Goal: Feedback & Contribution: Submit feedback/report problem

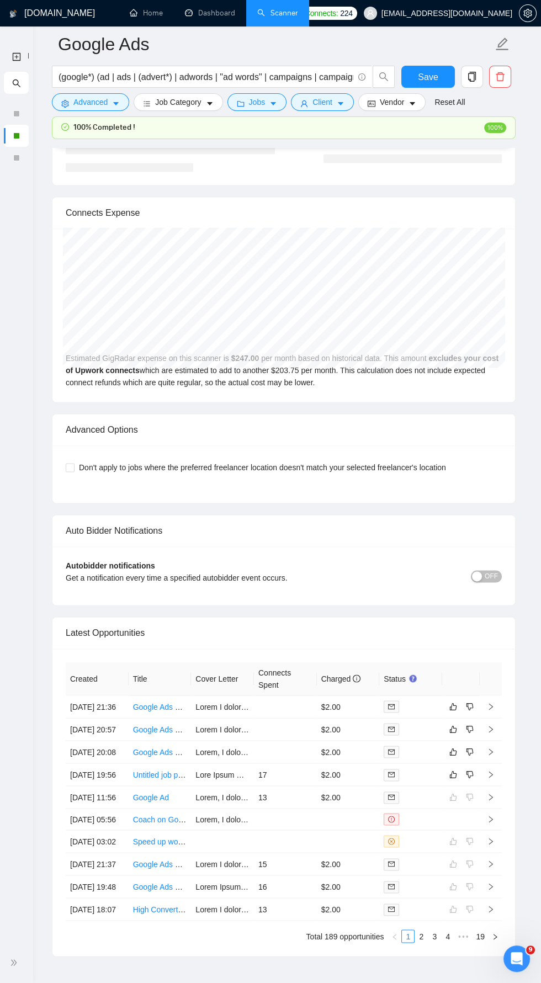
scroll to position [2472, 0]
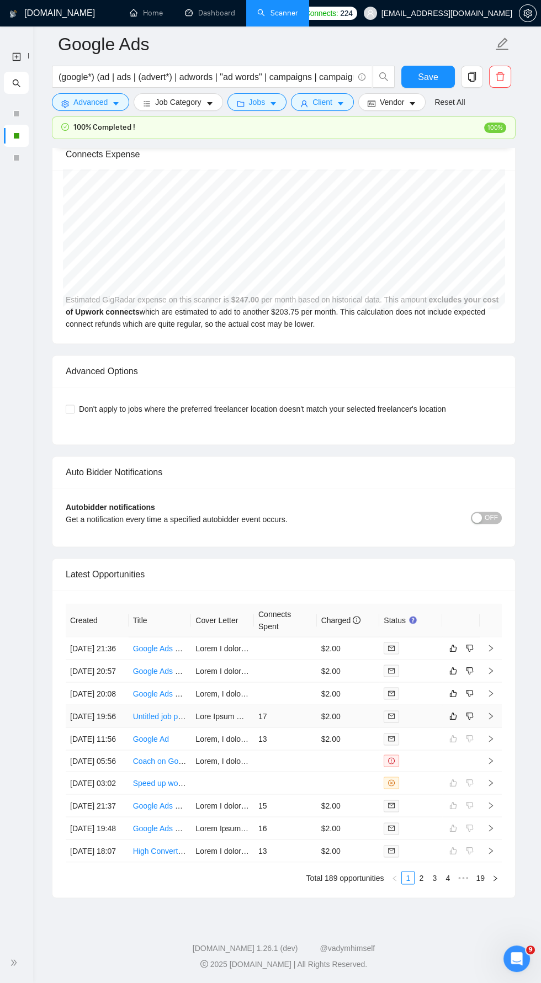
click at [491, 720] on icon "right" at bounding box center [491, 716] width 8 height 8
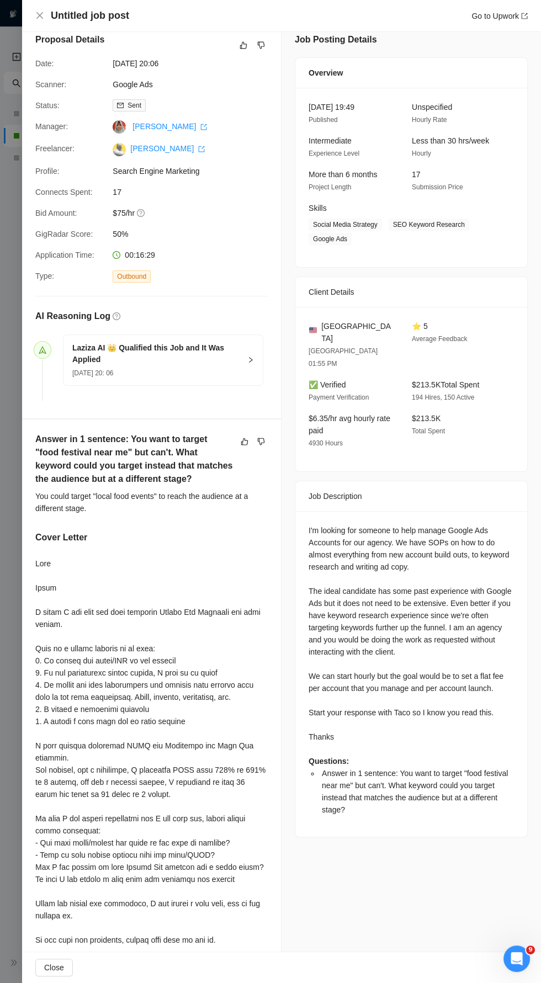
scroll to position [14, 0]
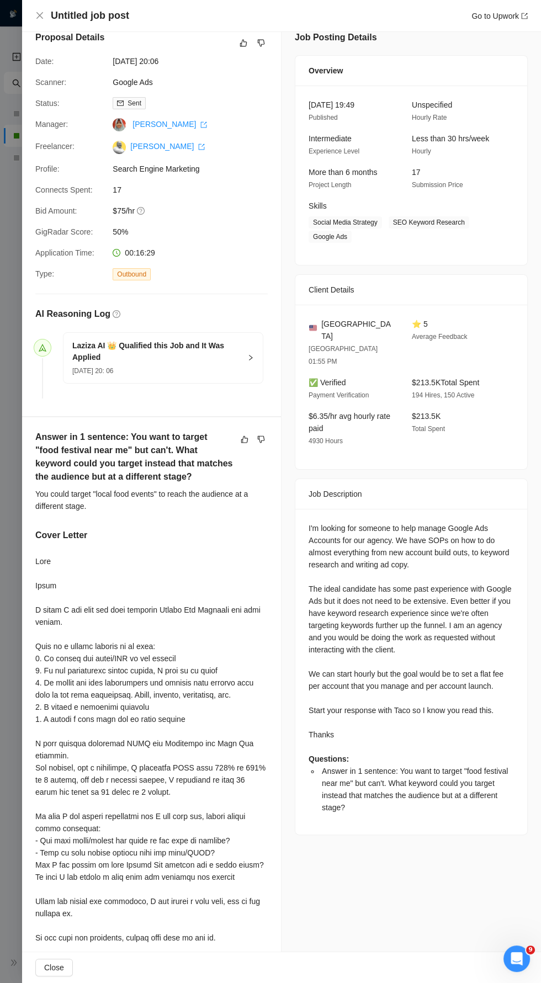
click at [46, 13] on div "Untitled job post Go to Upwork" at bounding box center [281, 16] width 493 height 14
click at [41, 15] on icon "close" at bounding box center [39, 15] width 9 height 9
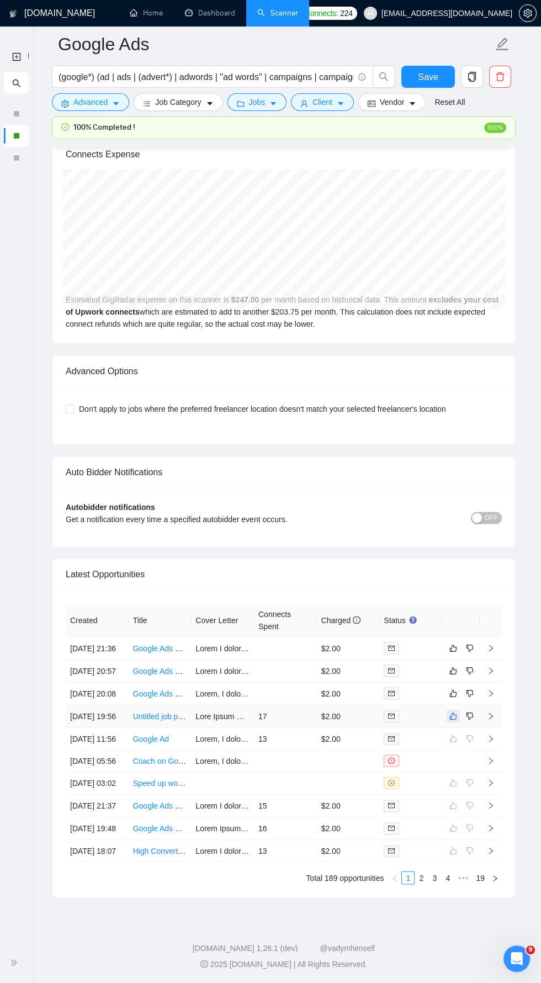
click at [453, 721] on icon "like" at bounding box center [453, 716] width 8 height 9
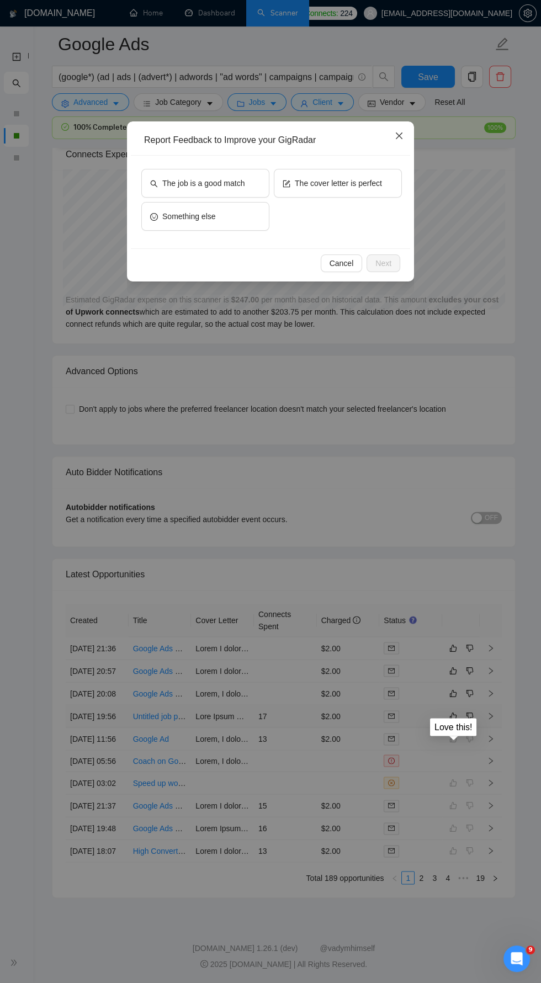
click at [399, 136] on icon "close" at bounding box center [399, 136] width 7 height 7
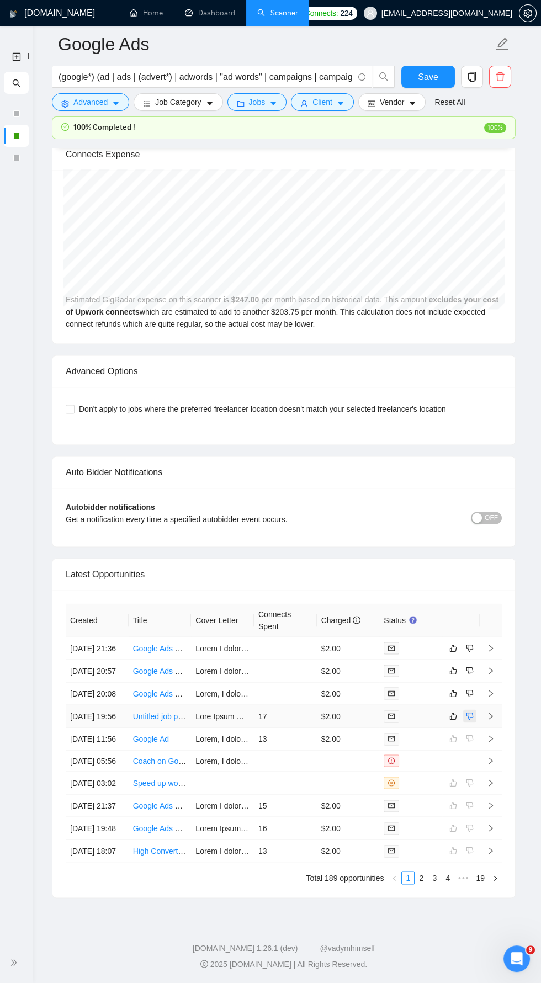
click at [470, 721] on icon "dislike" at bounding box center [470, 716] width 8 height 9
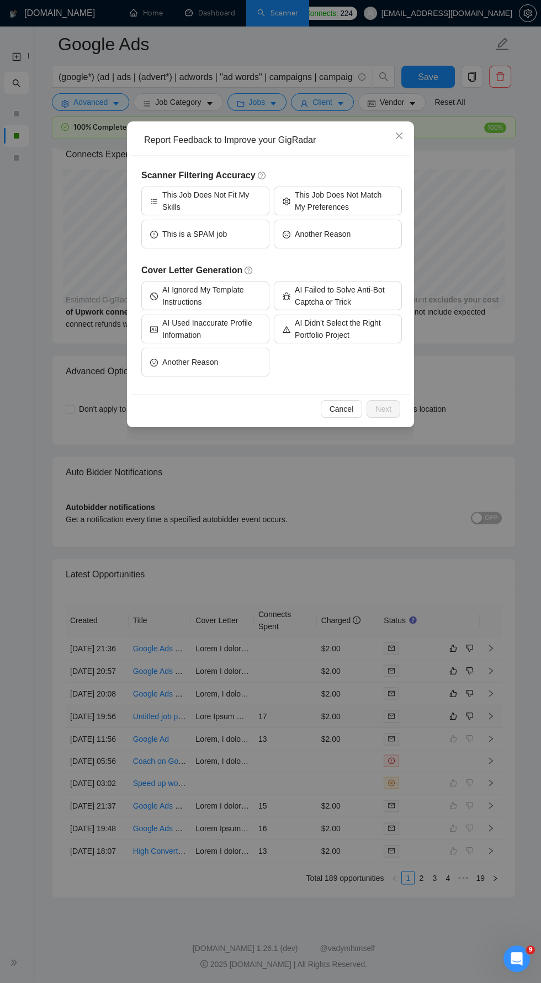
click at [450, 472] on div "Report Feedback to Improve your GigRadar Scanner Filtering Accuracy This Job Do…" at bounding box center [270, 491] width 541 height 983
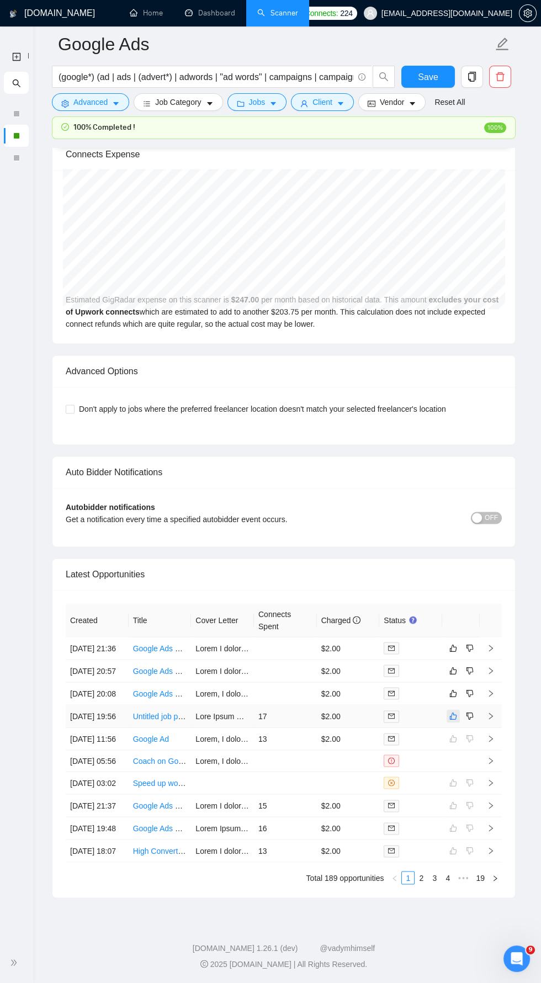
click at [447, 723] on button "button" at bounding box center [453, 716] width 13 height 13
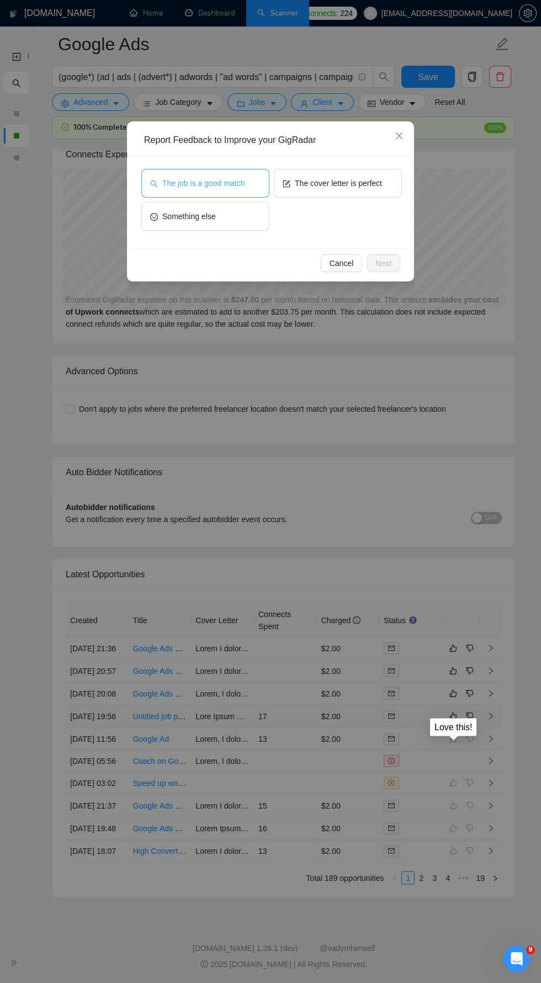
click at [252, 181] on button "The job is a good match" at bounding box center [205, 183] width 128 height 29
click at [384, 263] on span "Next" at bounding box center [384, 263] width 16 height 12
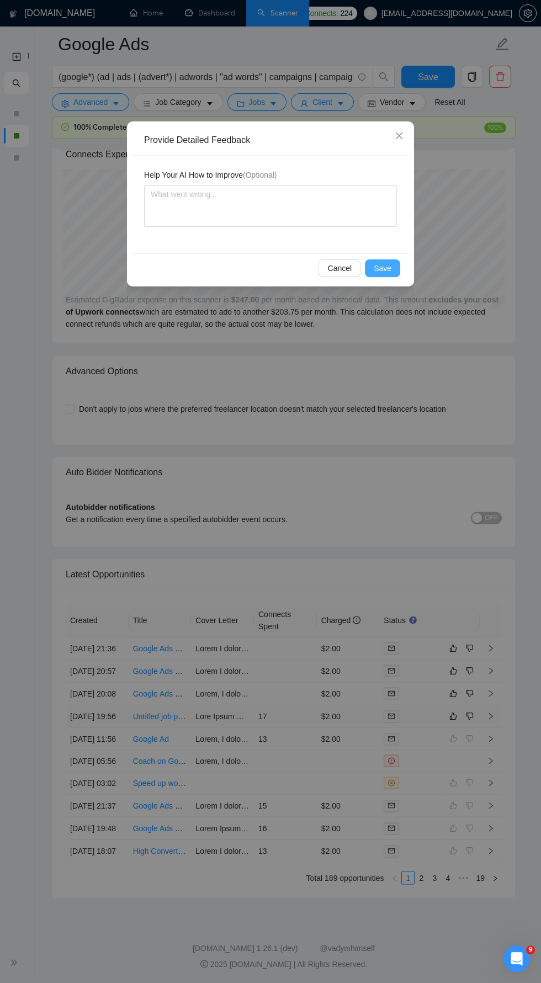
click at [394, 265] on button "Save" at bounding box center [382, 269] width 35 height 18
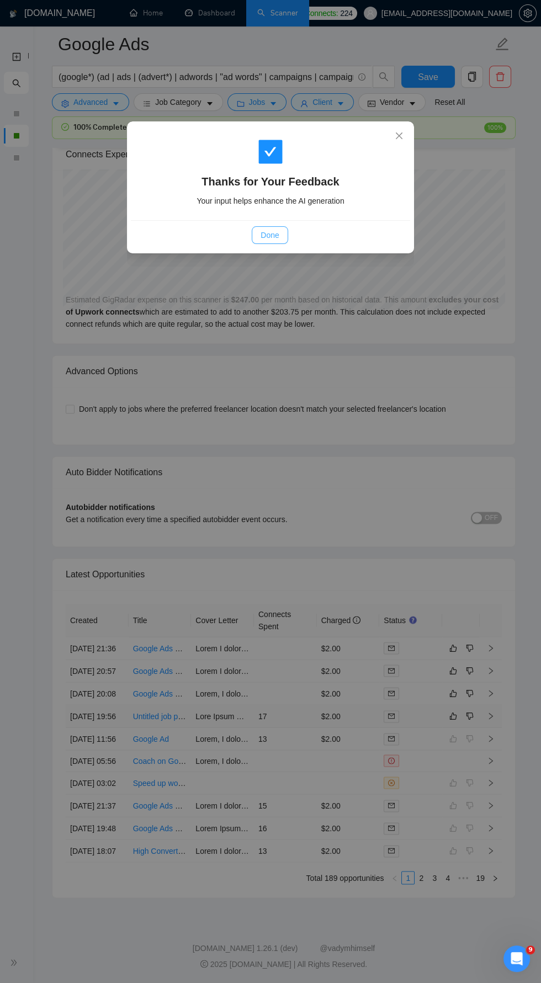
click at [273, 231] on span "Done" at bounding box center [270, 235] width 18 height 12
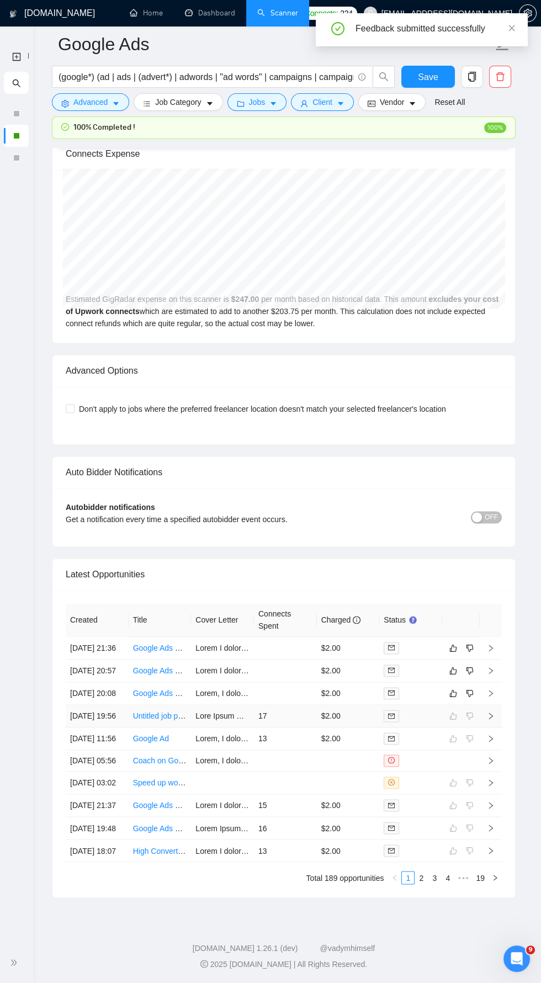
scroll to position [2472, 0]
click at [491, 690] on icon "right" at bounding box center [491, 694] width 8 height 8
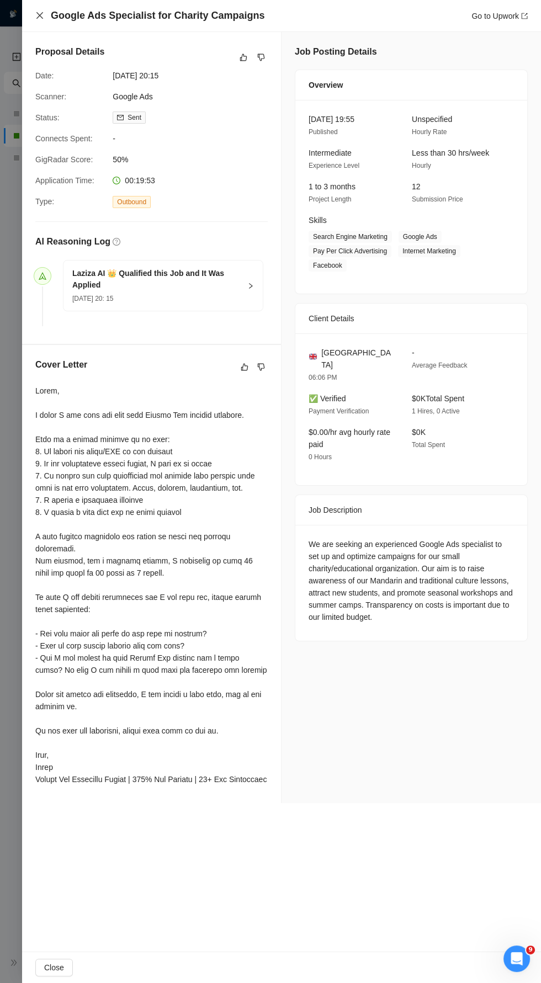
click at [38, 12] on icon "close" at bounding box center [39, 15] width 9 height 9
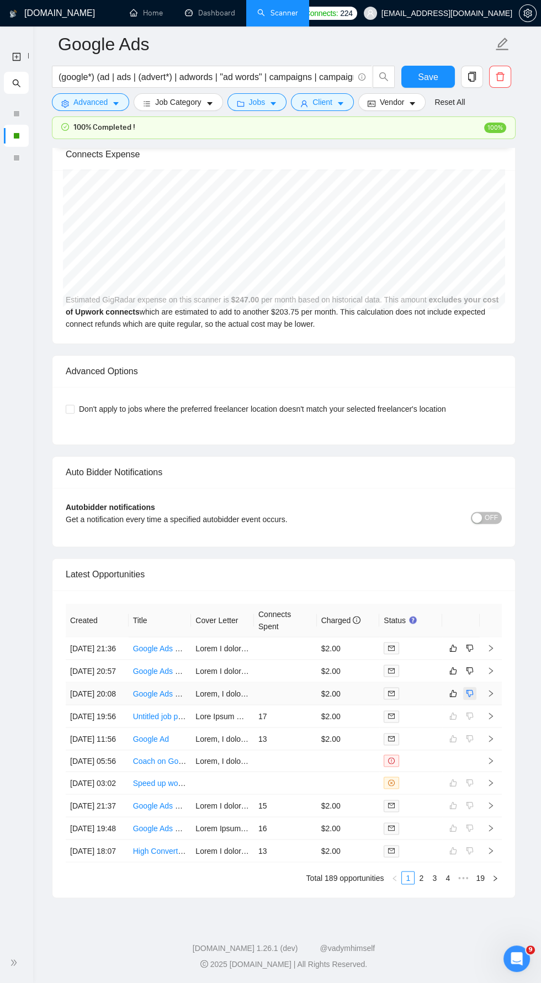
click at [470, 690] on icon "dislike" at bounding box center [470, 693] width 8 height 9
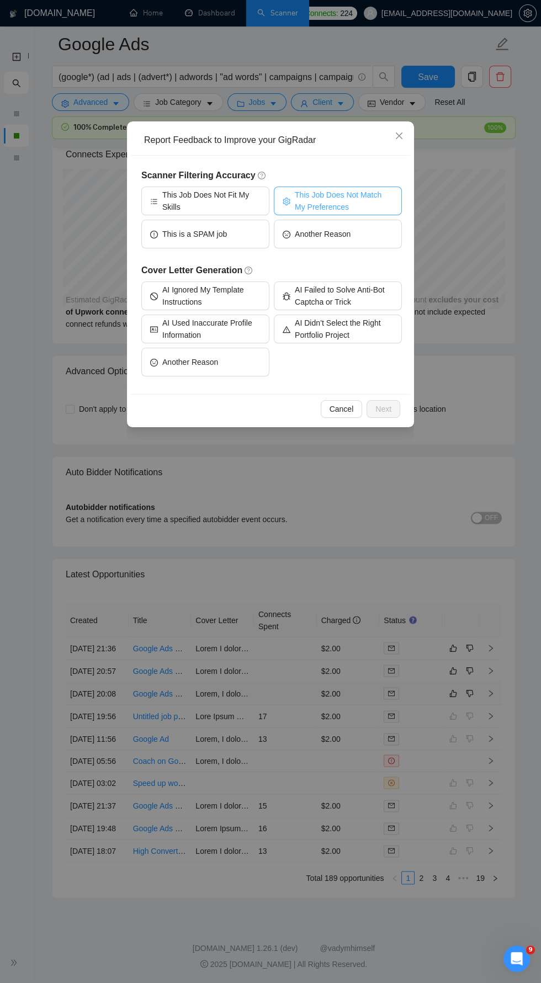
click at [364, 198] on span "This Job Does Not Match My Preferences" at bounding box center [344, 201] width 98 height 24
click at [393, 409] on button "Next" at bounding box center [384, 409] width 34 height 18
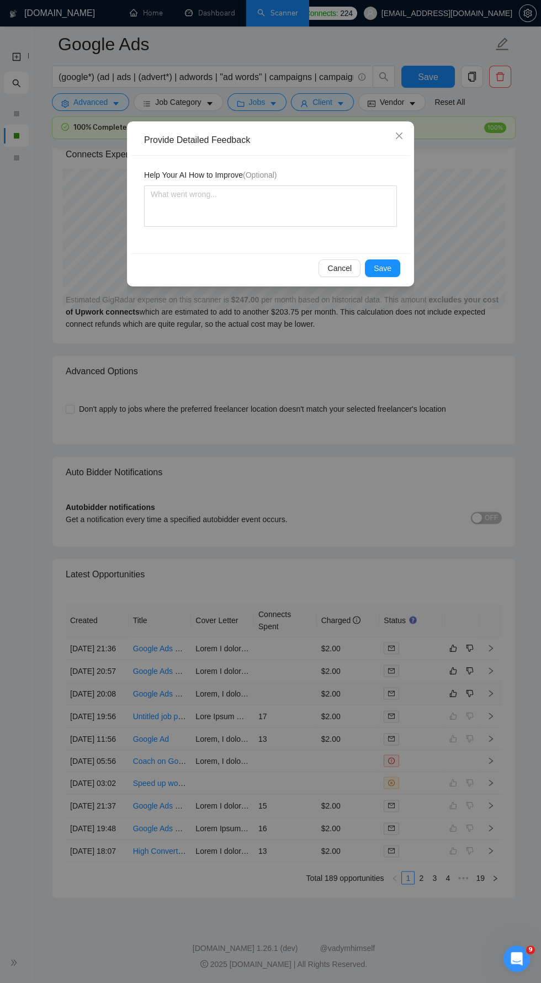
scroll to position [2472, 0]
click at [285, 197] on textarea at bounding box center [270, 206] width 253 height 41
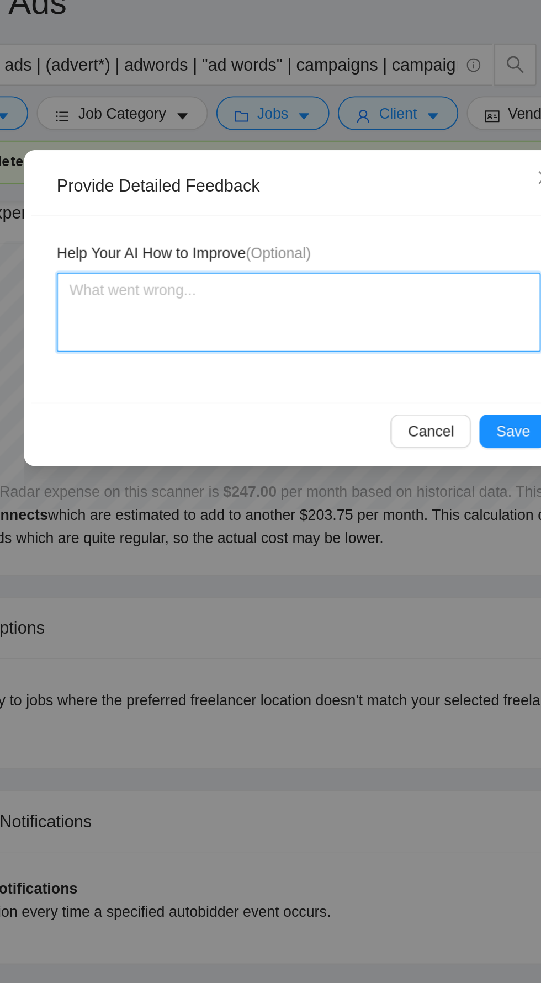
type textarea "This is a low-budget client. I'm not interested in that."
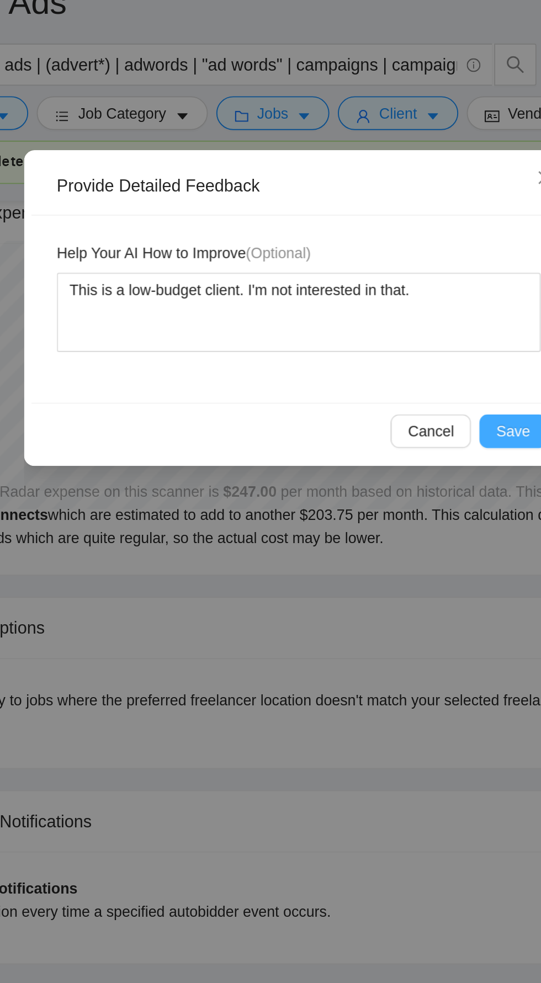
click at [383, 267] on span "Save" at bounding box center [383, 268] width 18 height 12
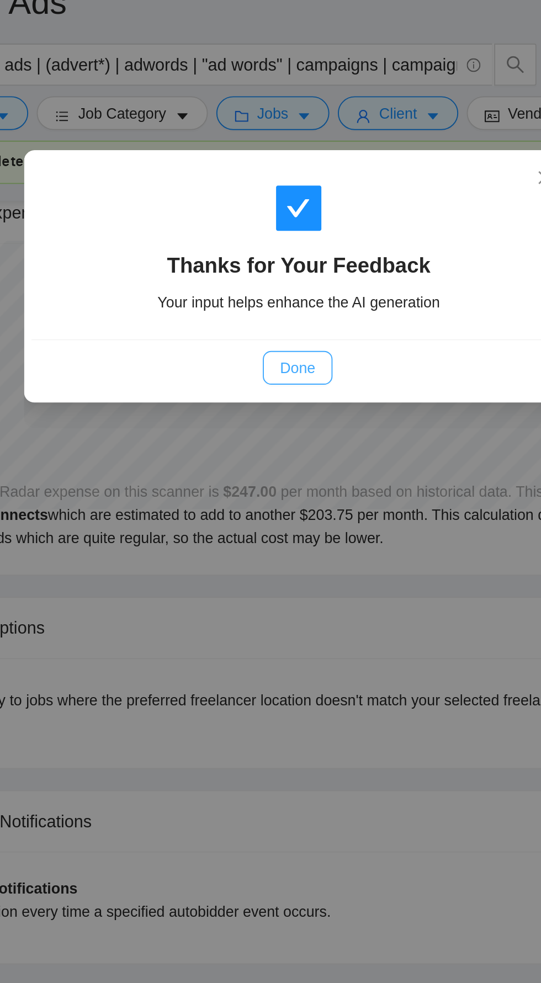
click at [276, 236] on span "Done" at bounding box center [270, 235] width 18 height 12
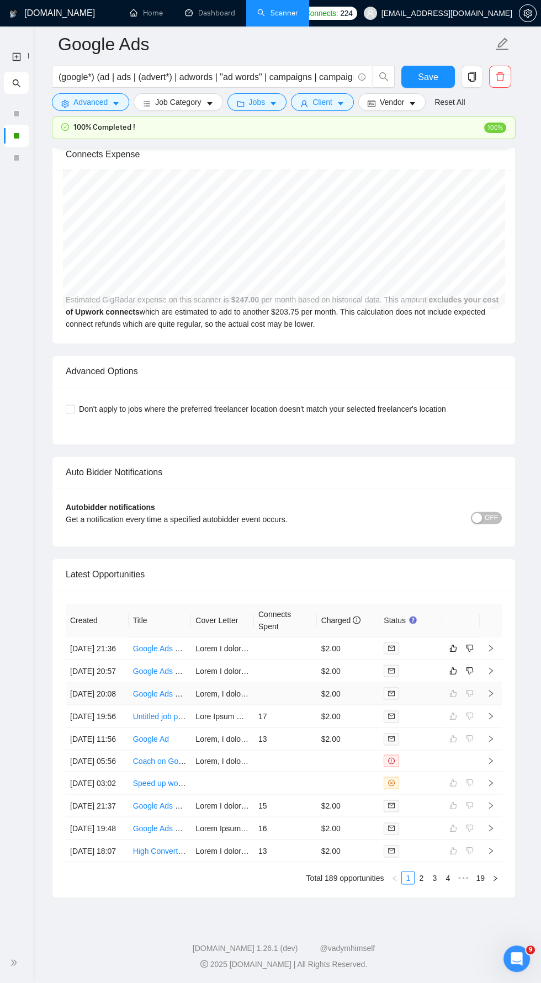
scroll to position [2487, 0]
click at [491, 667] on icon "right" at bounding box center [491, 671] width 8 height 8
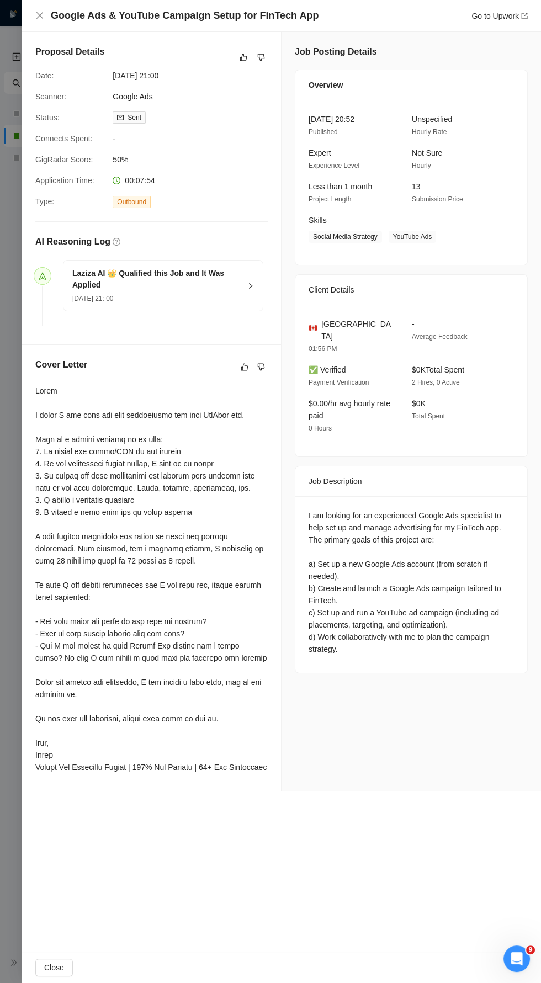
click at [53, 12] on h4 "Google Ads & YouTube Campaign Setup for FinTech App" at bounding box center [185, 16] width 268 height 14
click at [51, 11] on h4 "Google Ads & YouTube Campaign Setup for FinTech App" at bounding box center [185, 16] width 268 height 14
click at [52, 10] on h4 "Google Ads & YouTube Campaign Setup for FinTech App" at bounding box center [185, 16] width 268 height 14
click at [56, 13] on h4 "Google Ads & YouTube Campaign Setup for FinTech App" at bounding box center [185, 16] width 268 height 14
click at [52, 13] on h4 "Google Ads & YouTube Campaign Setup for FinTech App" at bounding box center [185, 16] width 268 height 14
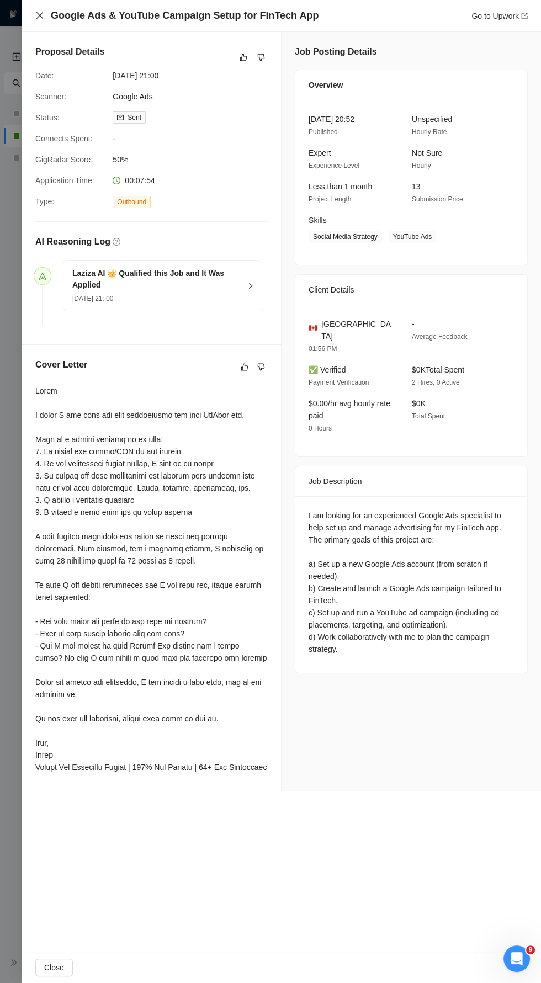
click at [39, 15] on icon "close" at bounding box center [39, 15] width 7 height 7
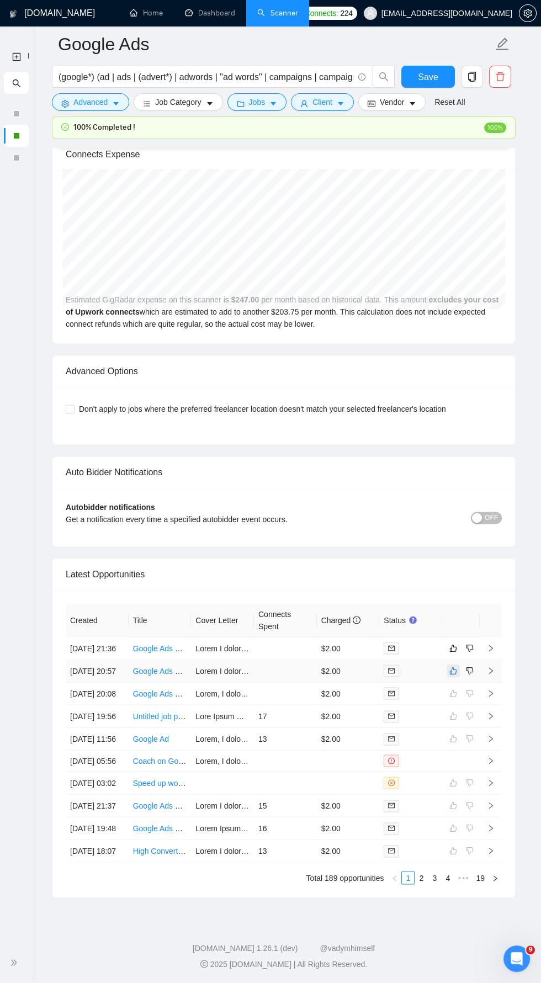
click at [454, 667] on icon "like" at bounding box center [453, 671] width 8 height 9
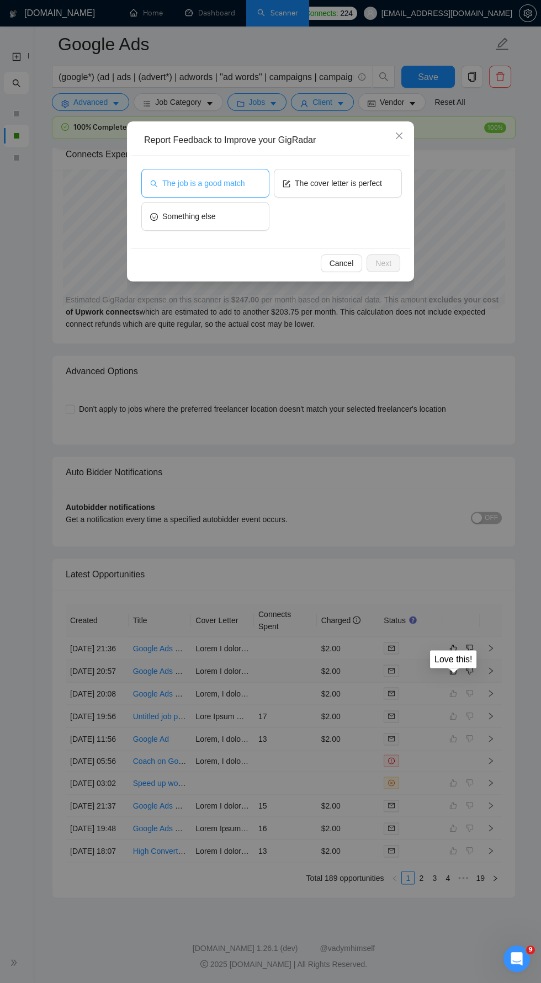
click at [252, 183] on button "The job is a good match" at bounding box center [205, 183] width 128 height 29
click at [399, 257] on button "Next" at bounding box center [384, 264] width 34 height 18
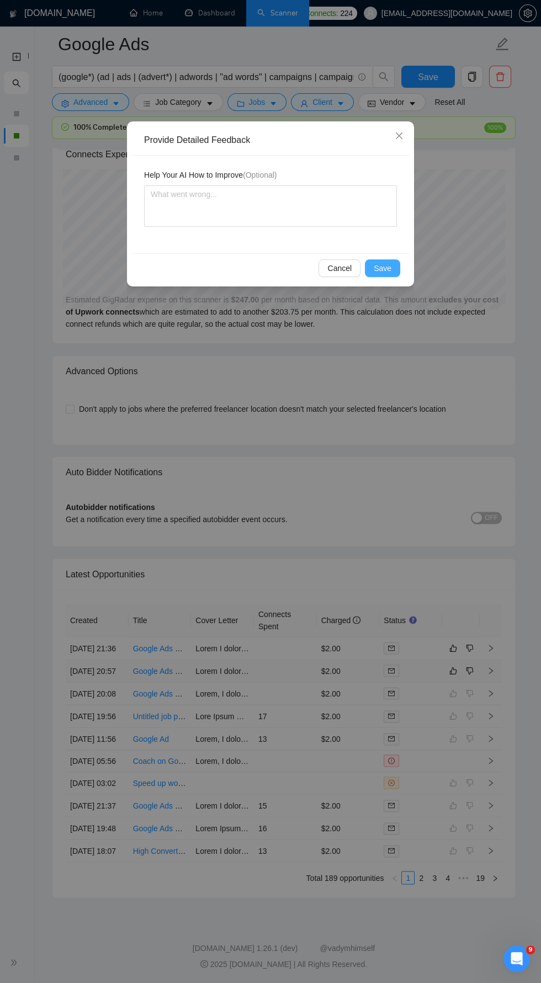
click at [398, 273] on button "Save" at bounding box center [382, 269] width 35 height 18
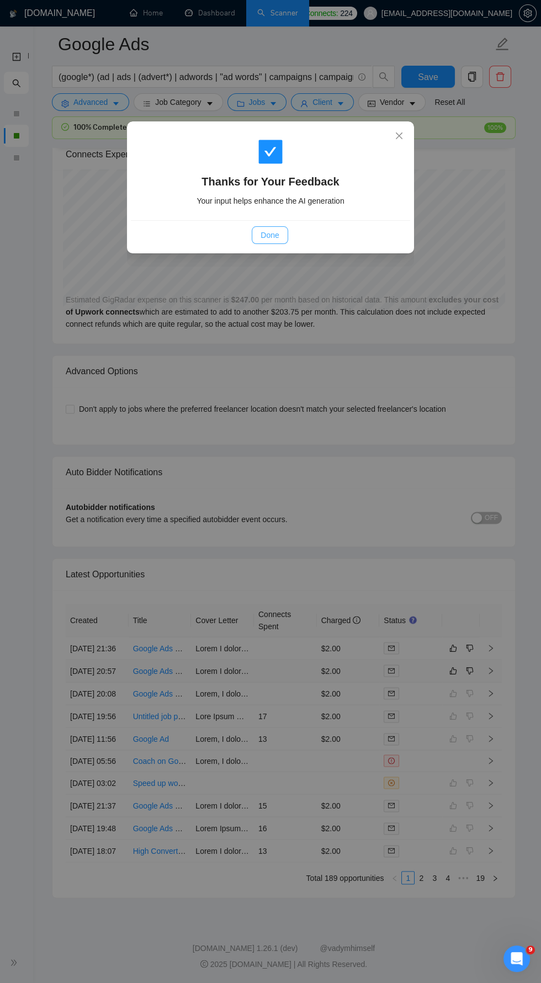
click at [272, 236] on span "Done" at bounding box center [270, 235] width 18 height 12
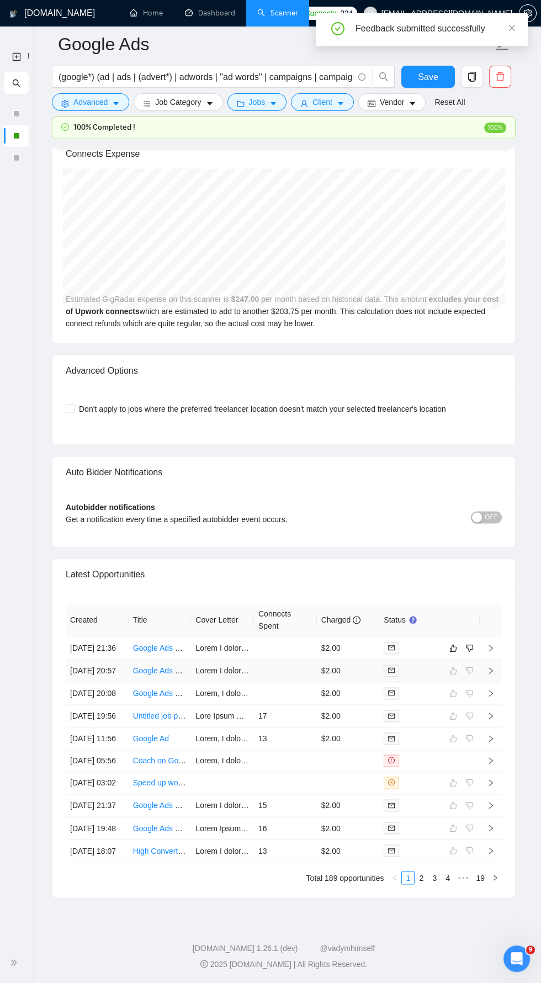
scroll to position [2487, 0]
click at [491, 644] on icon "right" at bounding box center [491, 648] width 8 height 8
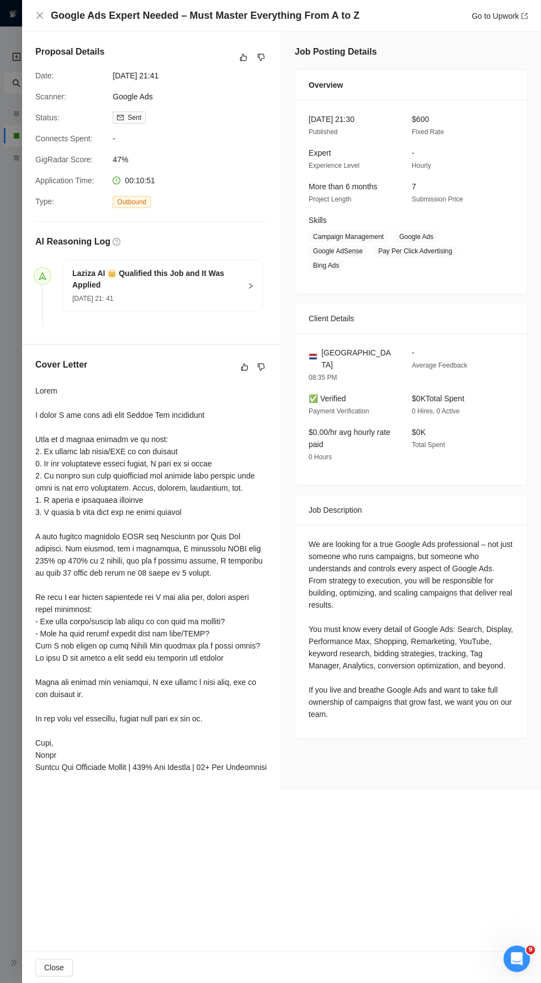
click at [16, 389] on div at bounding box center [270, 491] width 541 height 983
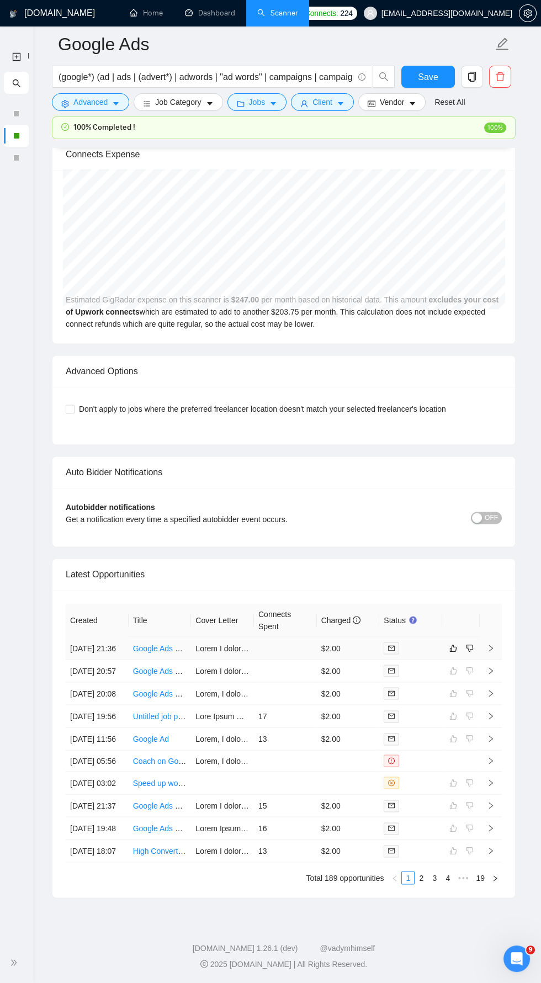
click at [491, 644] on icon "right" at bounding box center [491, 648] width 8 height 8
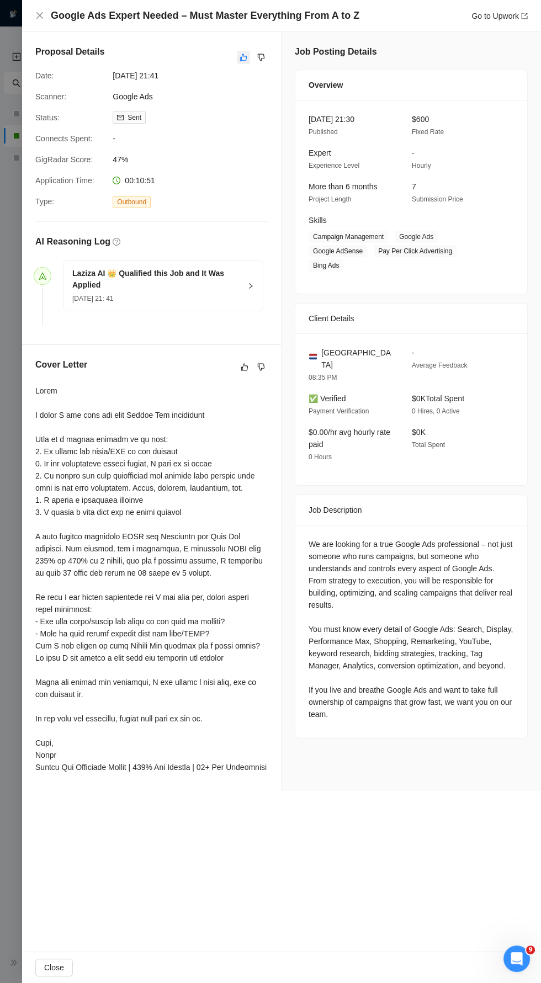
click at [248, 54] on button "button" at bounding box center [243, 57] width 13 height 13
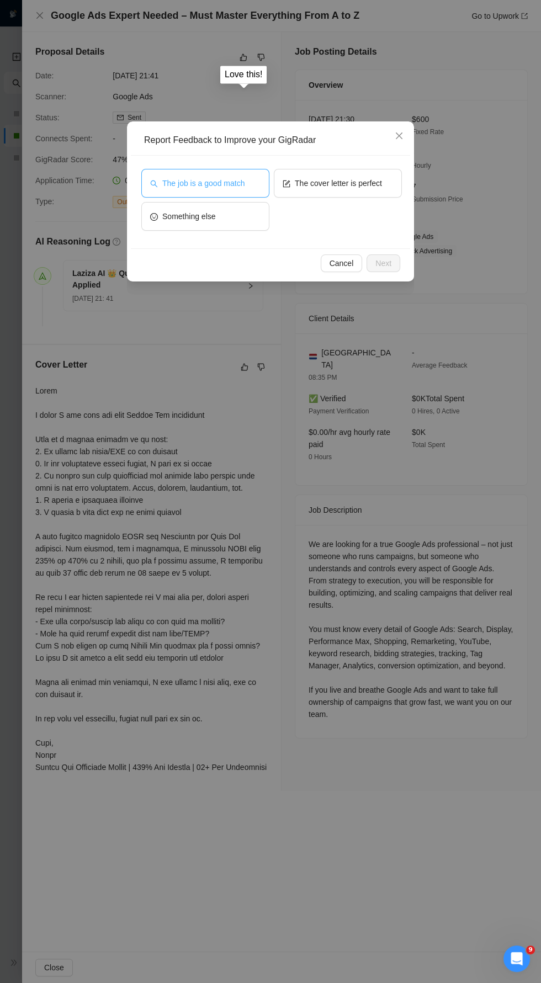
click at [233, 183] on span "The job is a good match" at bounding box center [203, 183] width 82 height 12
click at [389, 262] on span "Next" at bounding box center [384, 263] width 16 height 12
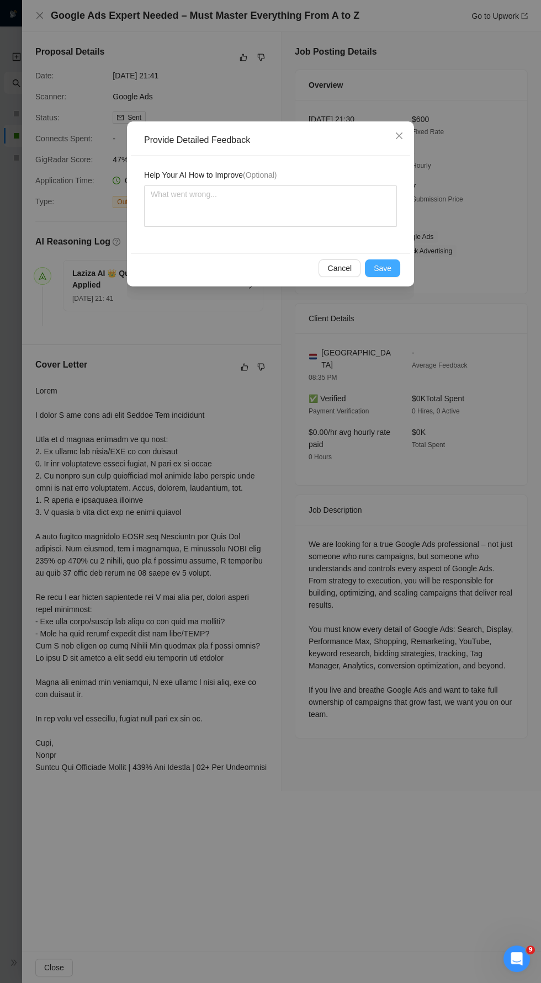
click at [390, 262] on span "Save" at bounding box center [383, 268] width 18 height 12
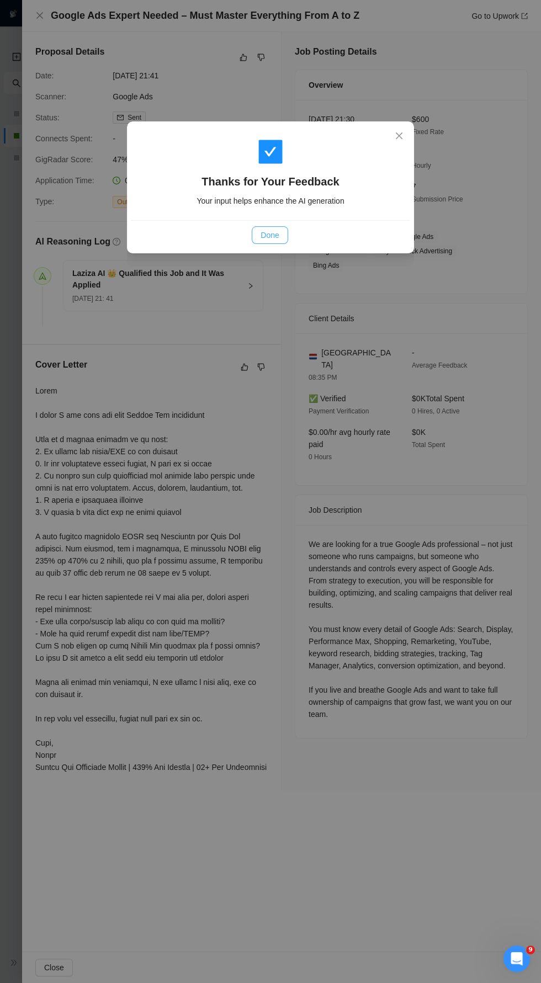
click at [278, 234] on span "Done" at bounding box center [270, 235] width 18 height 12
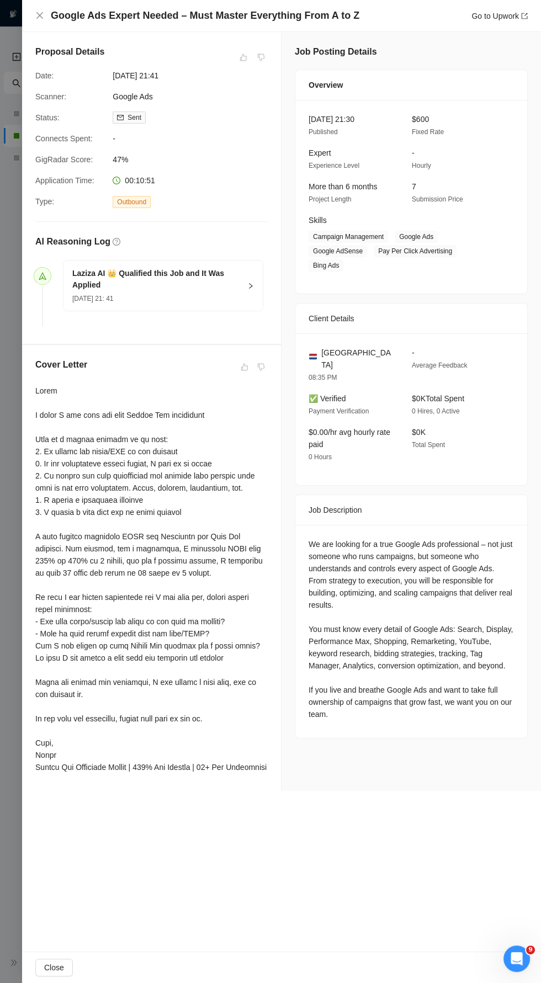
click at [45, 13] on div "Google Ads Expert Needed – Must Master Everything From A to Z Go to Upwork" at bounding box center [281, 16] width 493 height 14
click at [39, 15] on icon "close" at bounding box center [39, 15] width 7 height 7
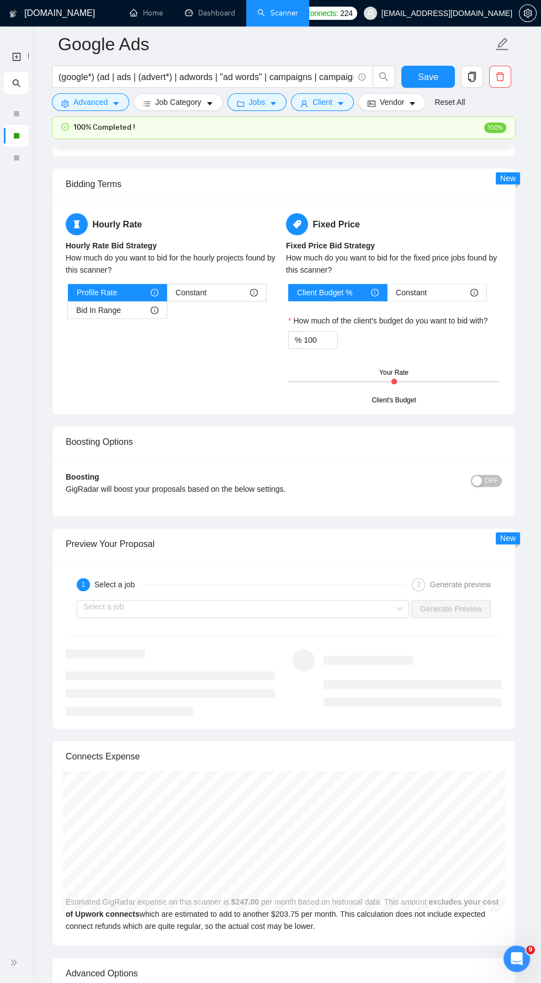
scroll to position [1845, 0]
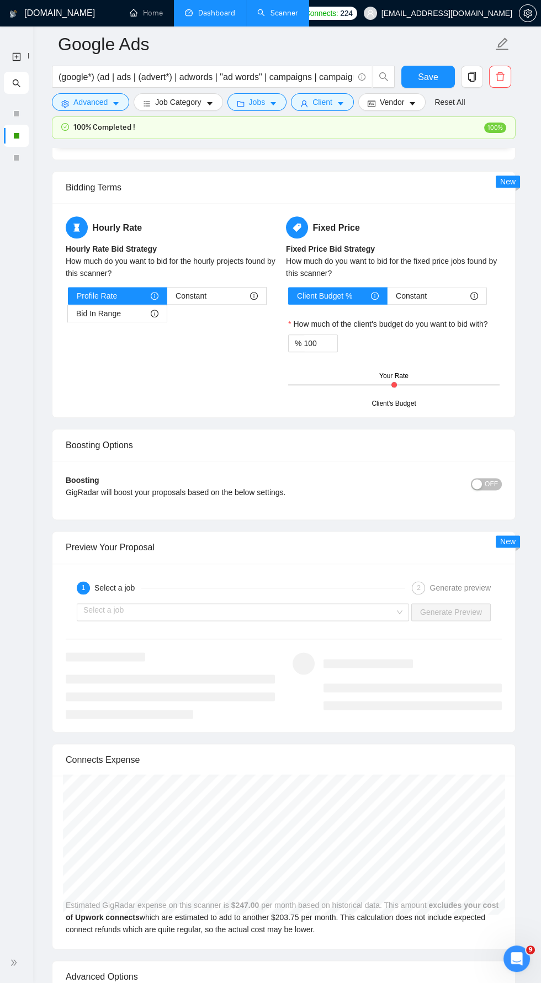
click at [211, 16] on link "Dashboard" at bounding box center [210, 12] width 50 height 9
